Goal: Transaction & Acquisition: Obtain resource

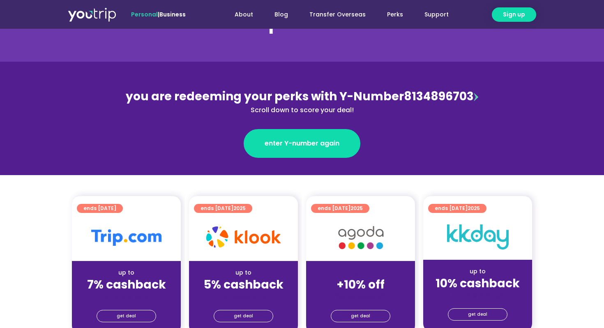
scroll to position [60, 0]
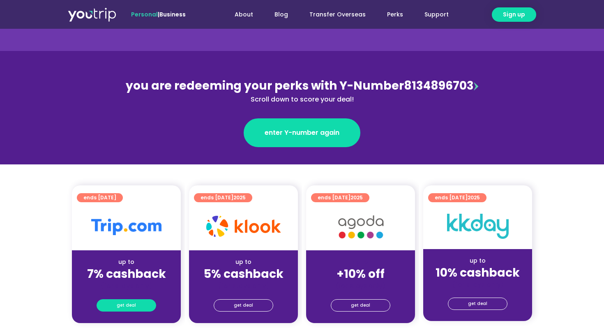
click at [140, 308] on link "get deal" at bounding box center [127, 305] width 60 height 12
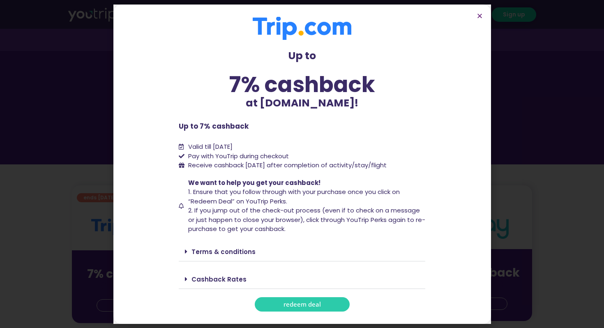
click at [299, 303] on span "redeem deal" at bounding box center [302, 304] width 37 height 6
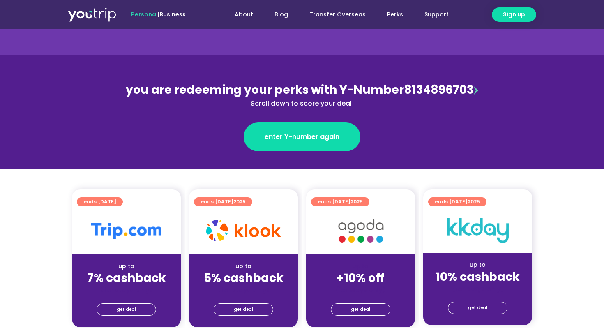
scroll to position [56, 0]
click at [136, 313] on link "get deal" at bounding box center [127, 309] width 60 height 12
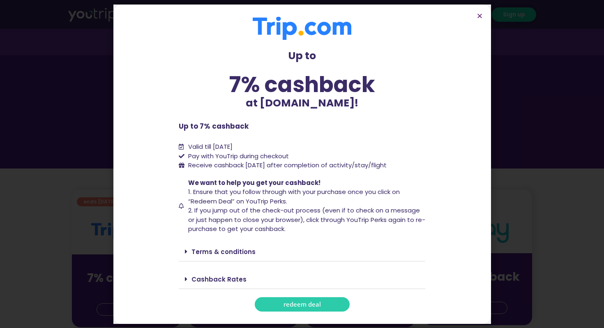
click at [285, 303] on span "redeem deal" at bounding box center [302, 304] width 37 height 6
